Goal: Find specific page/section: Find specific page/section

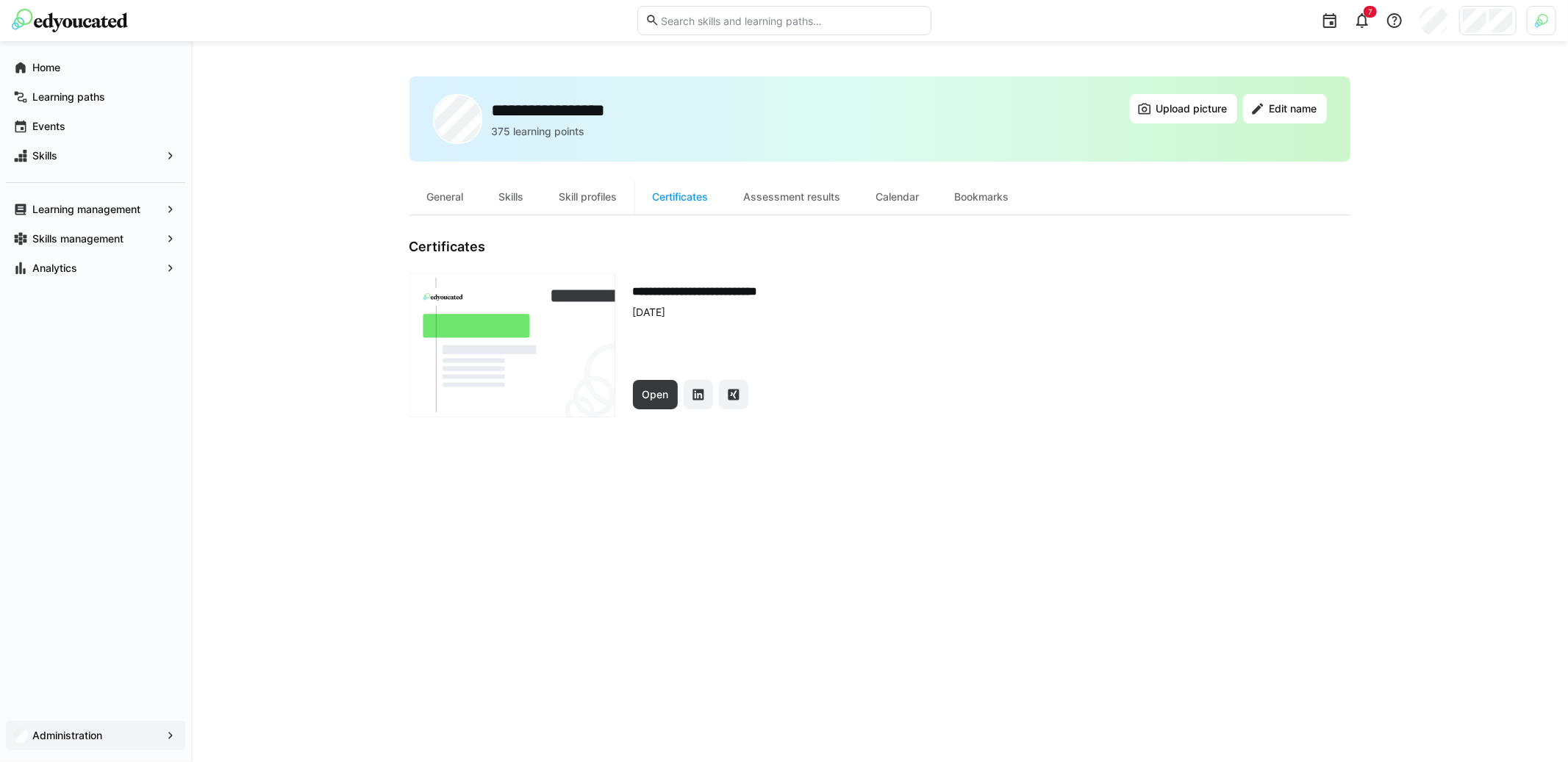
click at [114, 734] on span "Administration" at bounding box center [95, 735] width 131 height 15
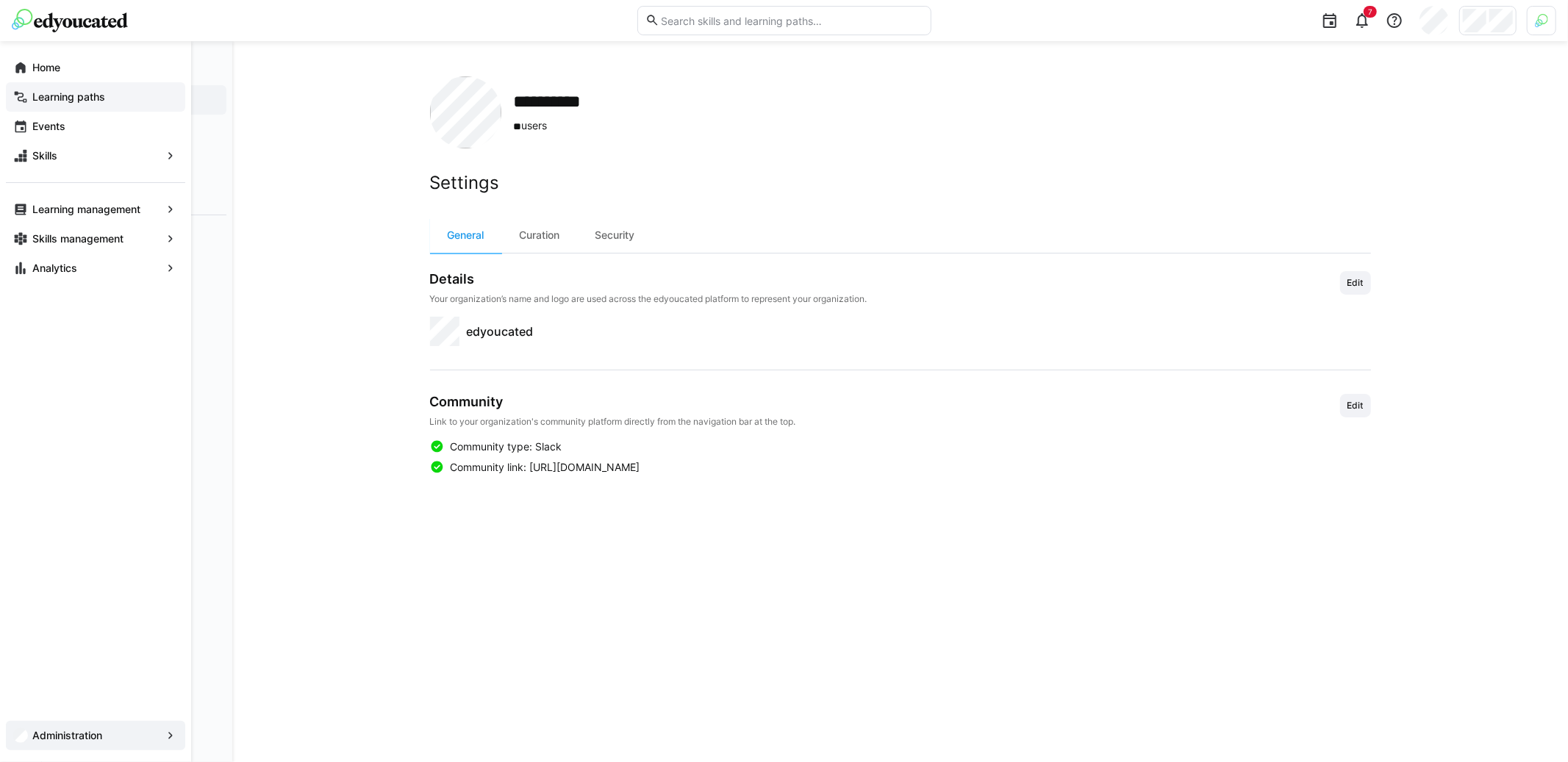
click at [0, 0] on app-navigation-label "Learning paths" at bounding box center [0, 0] width 0 height 0
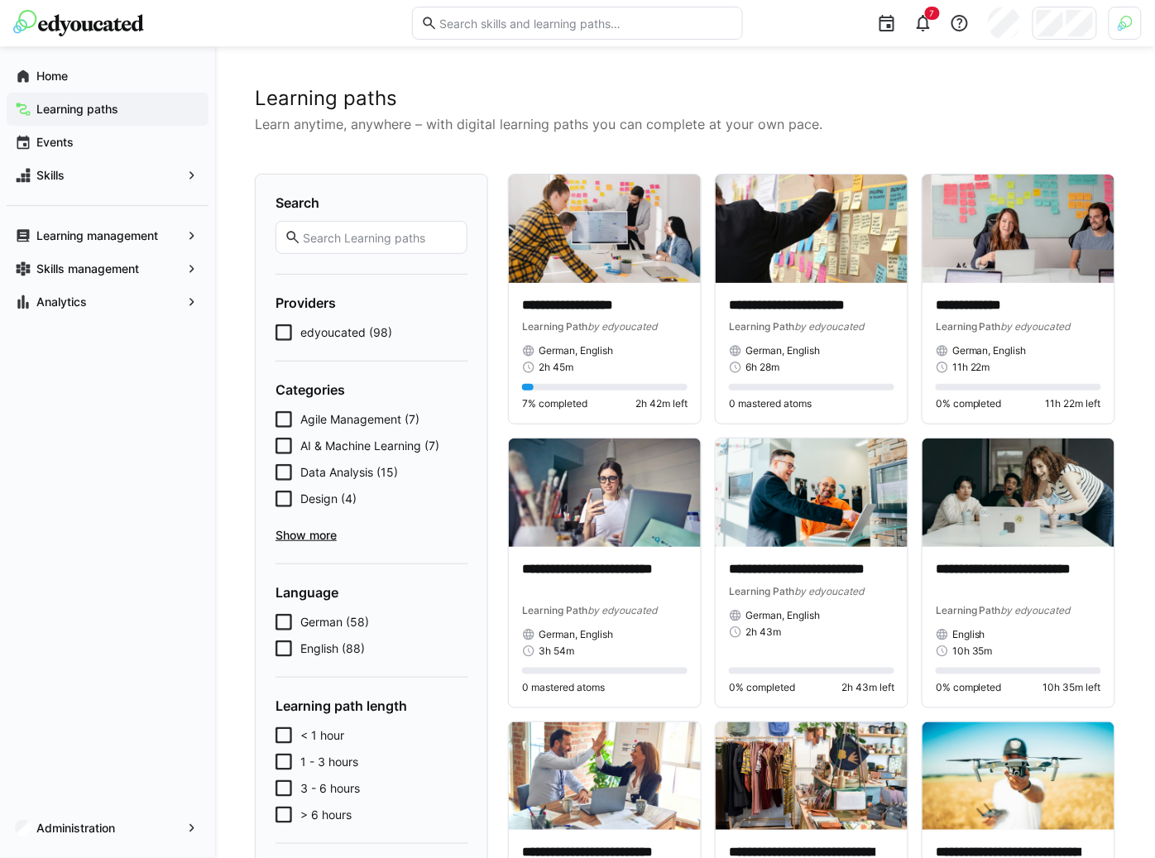
click at [1117, 12] on div at bounding box center [1125, 23] width 33 height 33
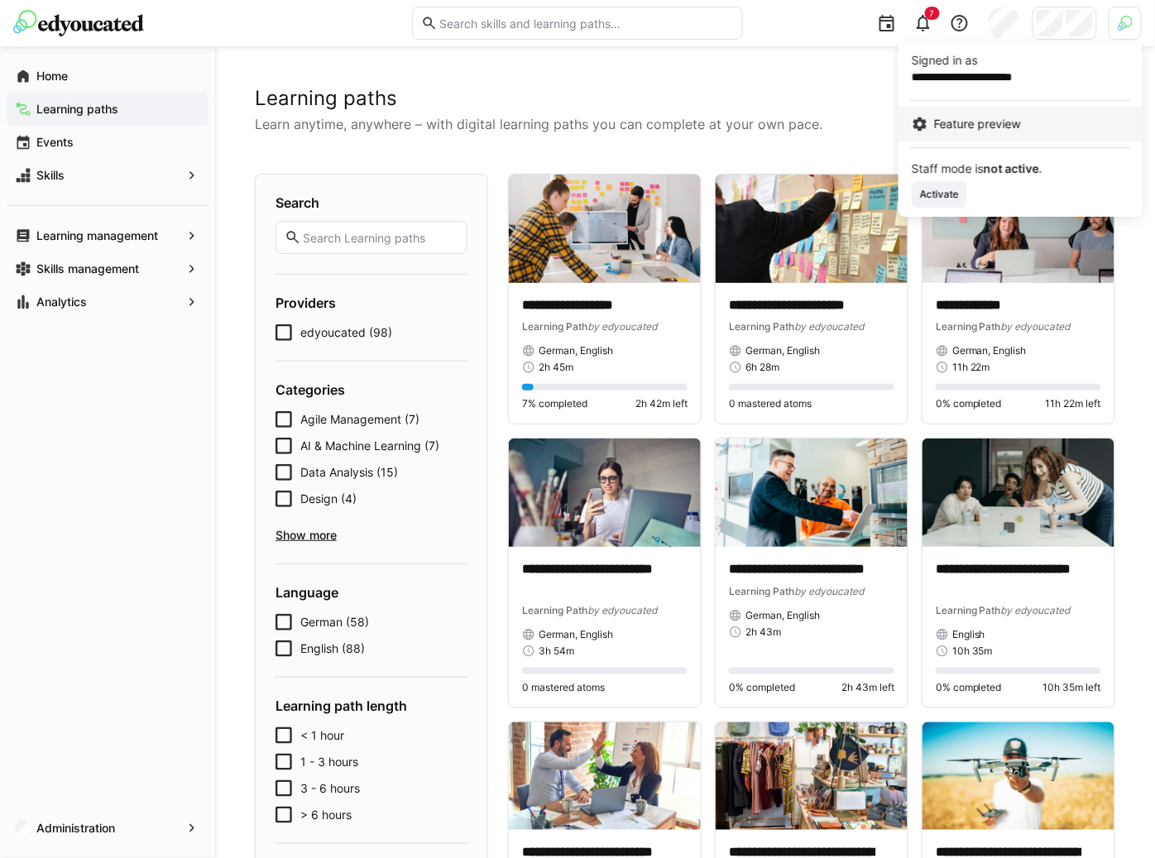
click at [1033, 118] on div "Feature preview" at bounding box center [1021, 124] width 218 height 17
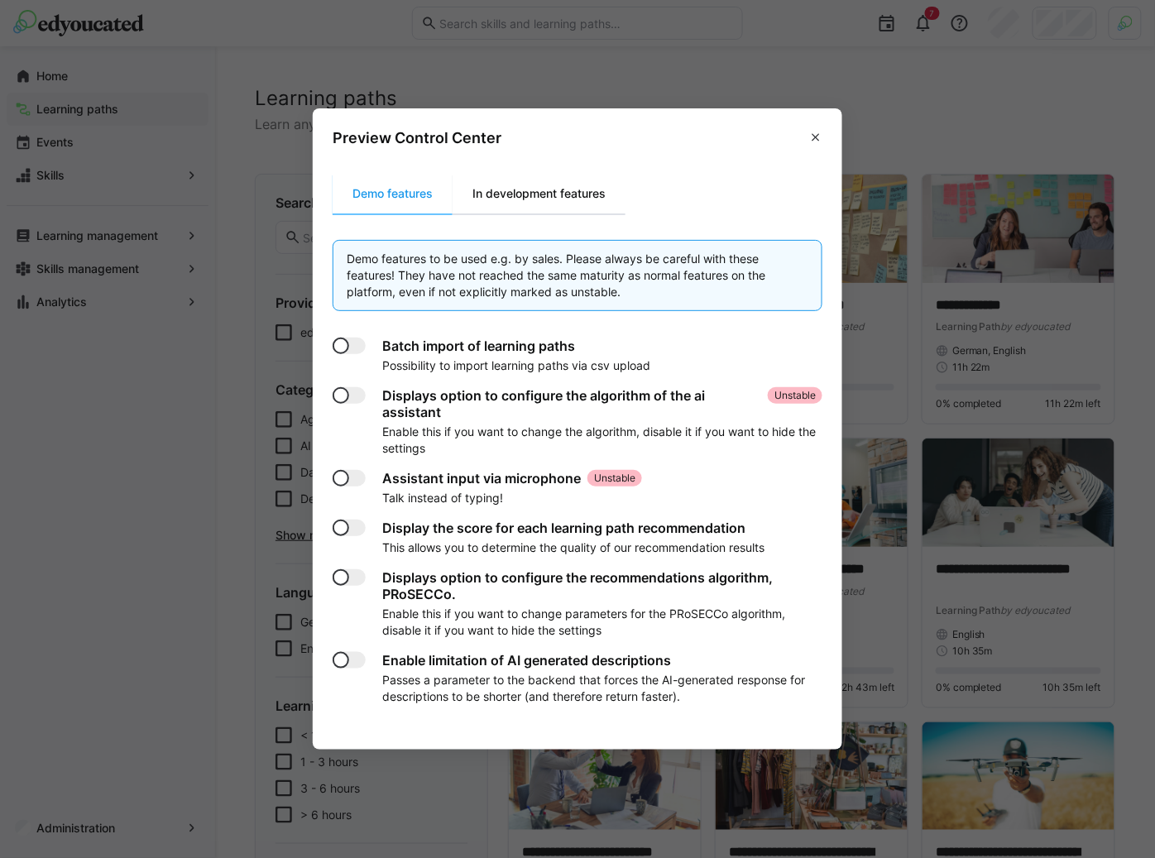
click at [549, 206] on div "In development features" at bounding box center [539, 194] width 173 height 40
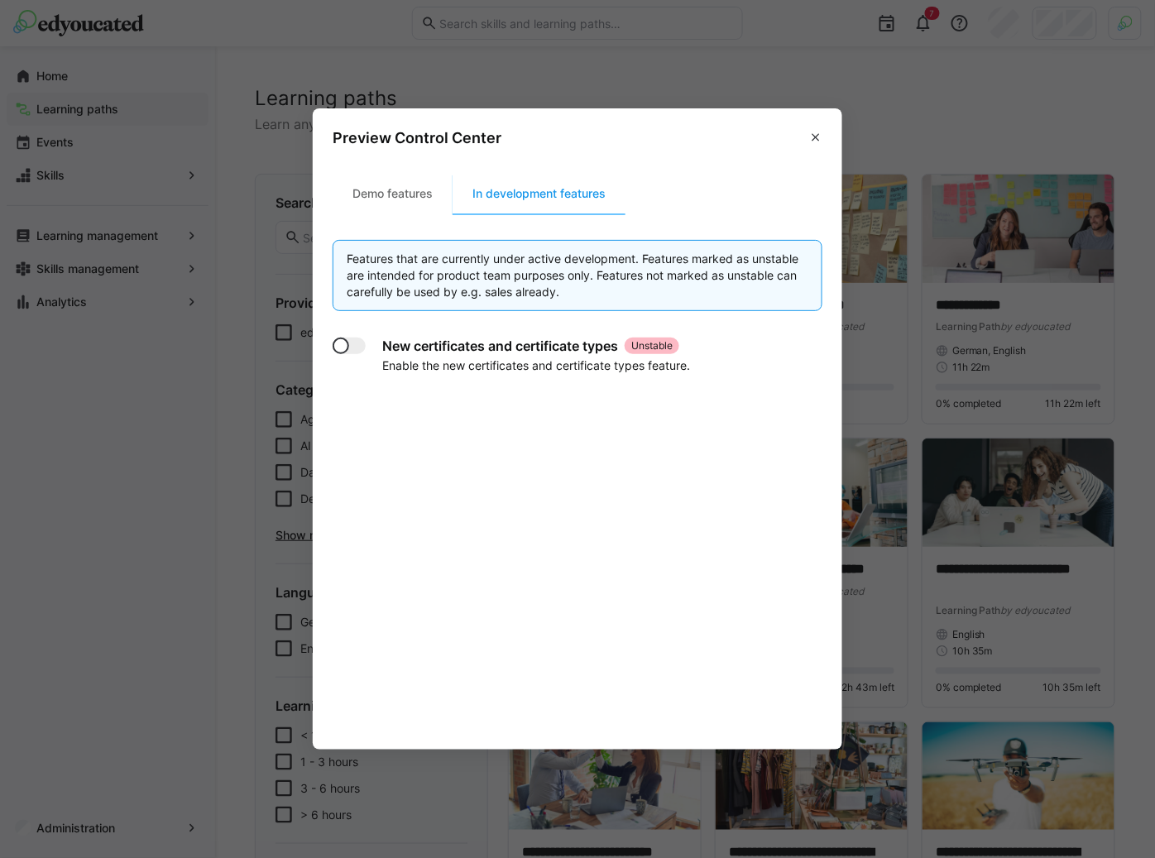
click at [347, 346] on div at bounding box center [341, 346] width 17 height 17
click at [822, 136] on eds-icon at bounding box center [815, 137] width 13 height 13
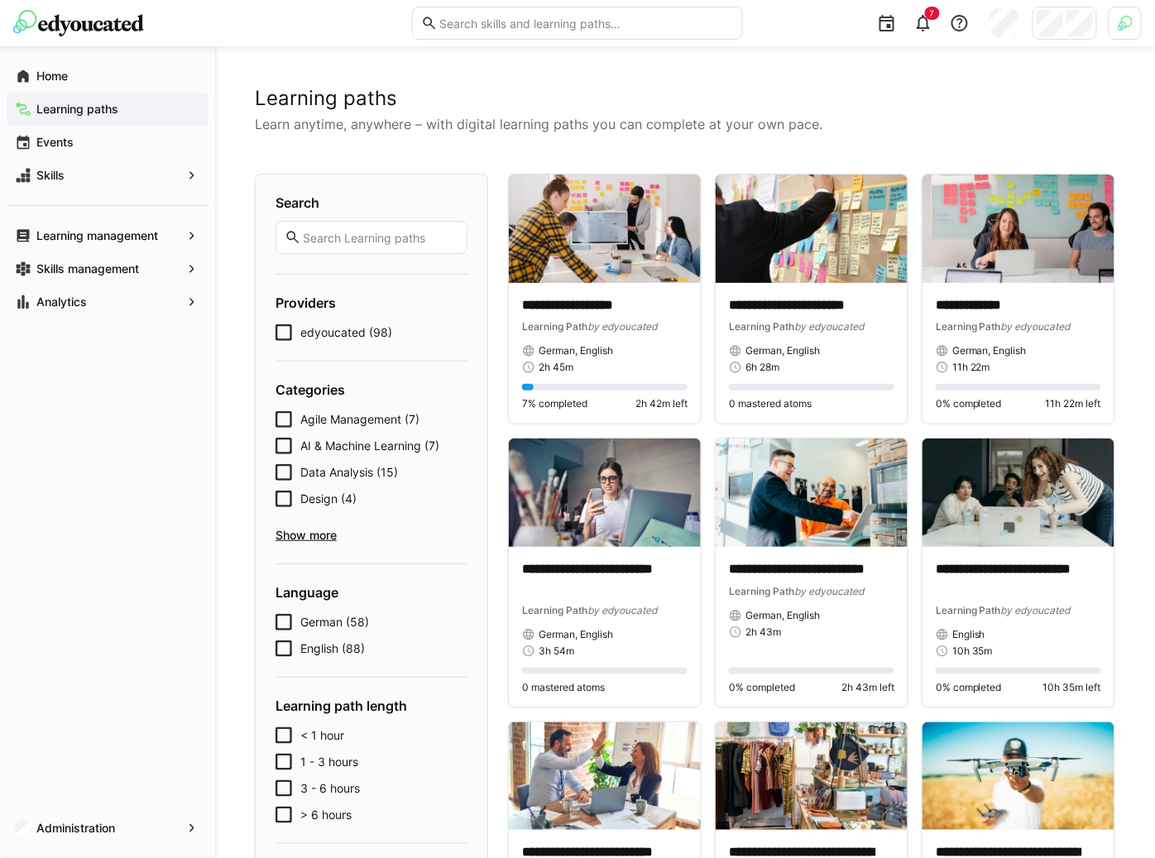
click at [115, 796] on div "Home Learning paths Events Skills Learning management Skills management Analyti…" at bounding box center [107, 452] width 215 height 812
click at [128, 820] on span "Administration" at bounding box center [107, 828] width 147 height 17
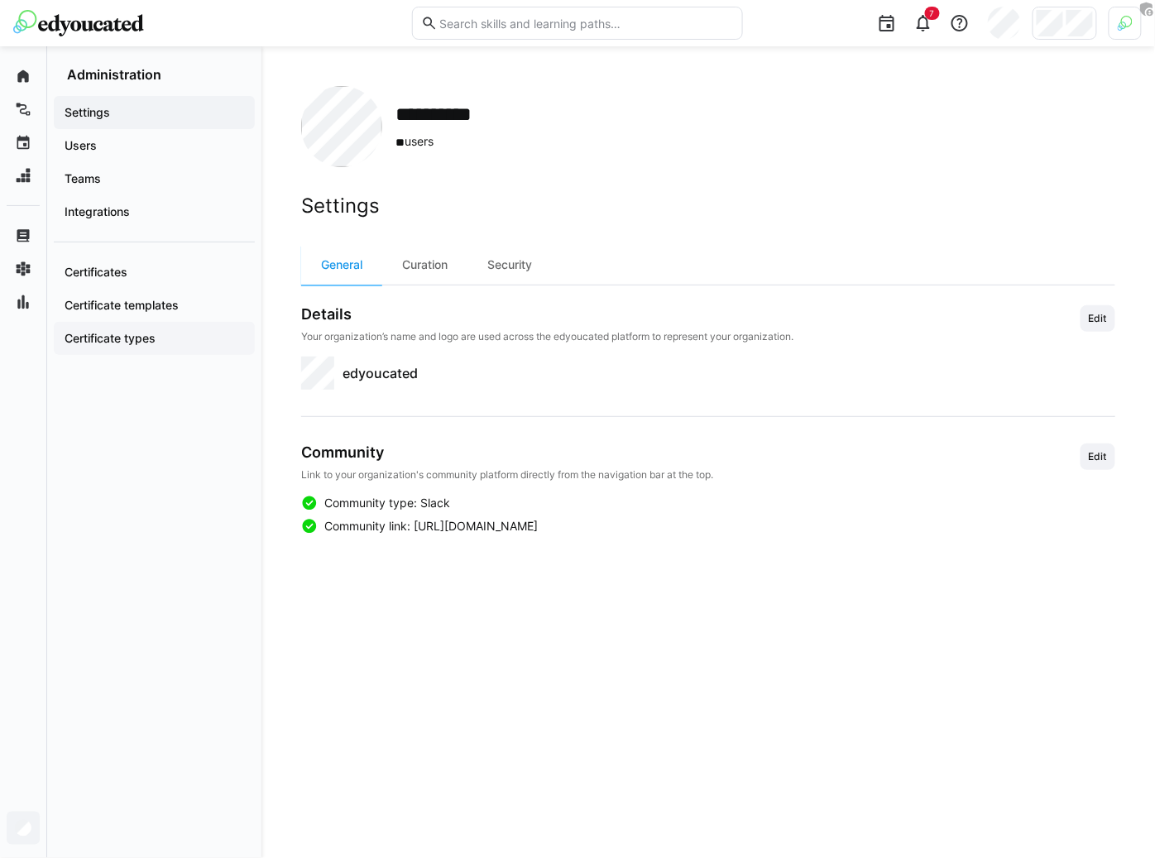
click at [130, 348] on div "Certificate types" at bounding box center [154, 338] width 201 height 33
